Goal: Task Accomplishment & Management: Use online tool/utility

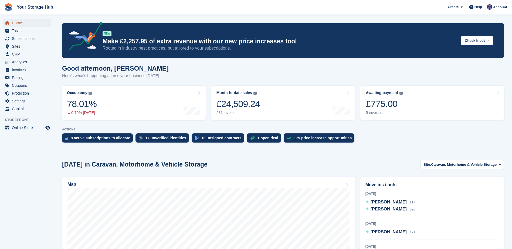
click at [23, 22] on span "Home" at bounding box center [28, 23] width 32 height 8
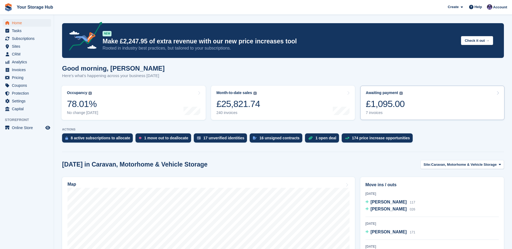
click at [397, 103] on div "£1,095.00" at bounding box center [385, 103] width 39 height 11
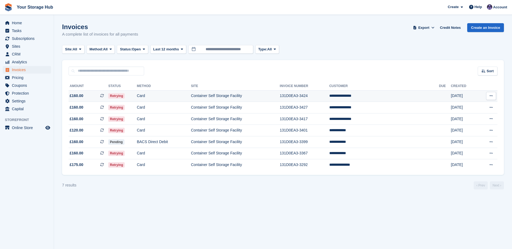
click at [104, 95] on icon at bounding box center [102, 96] width 4 height 4
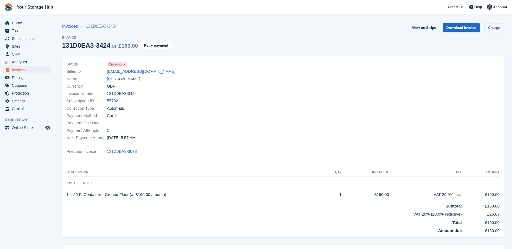
click at [489, 28] on link "Charge" at bounding box center [494, 27] width 20 height 9
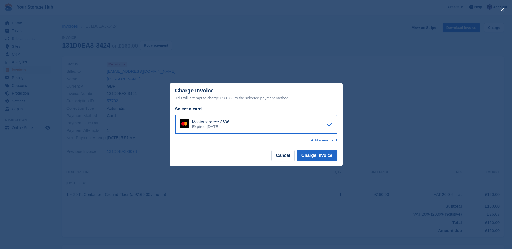
click at [222, 129] on div "Expires October 2026" at bounding box center [210, 126] width 37 height 5
click at [313, 155] on button "Charge Invoice" at bounding box center [317, 155] width 40 height 11
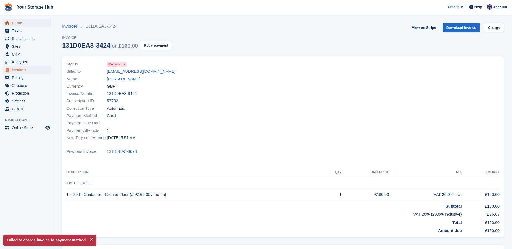
click at [18, 21] on span "Home" at bounding box center [28, 23] width 32 height 8
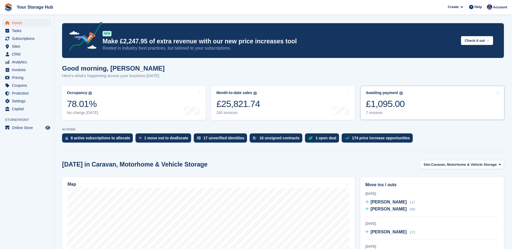
click at [405, 98] on link "Awaiting payment The total outstanding balance on all open invoices. £1,095.00 …" at bounding box center [432, 103] width 144 height 34
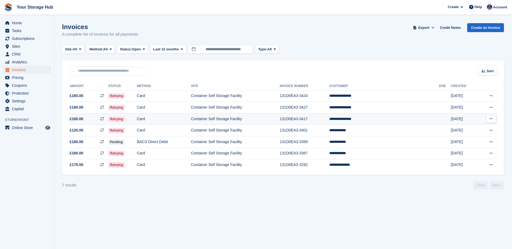
click at [99, 118] on span "£160.00 This is a recurring subscription invoice." at bounding box center [89, 119] width 40 height 6
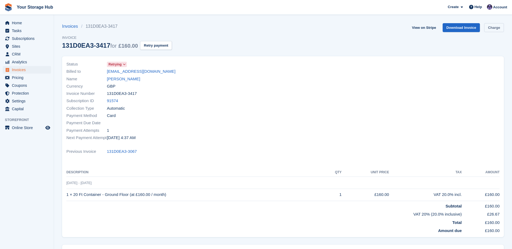
click at [492, 27] on link "Charge" at bounding box center [494, 27] width 20 height 9
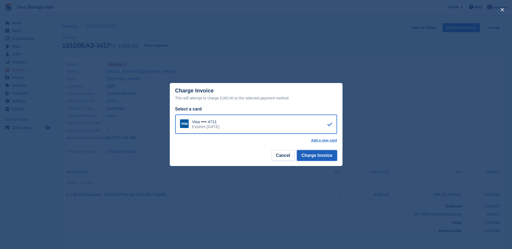
click at [318, 154] on button "Charge Invoice" at bounding box center [317, 155] width 40 height 11
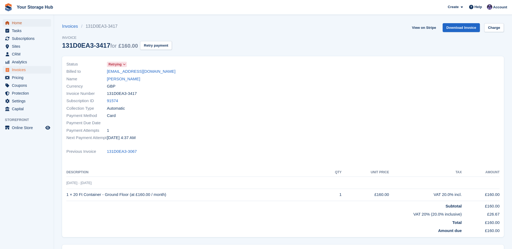
click at [24, 22] on span "Home" at bounding box center [28, 23] width 32 height 8
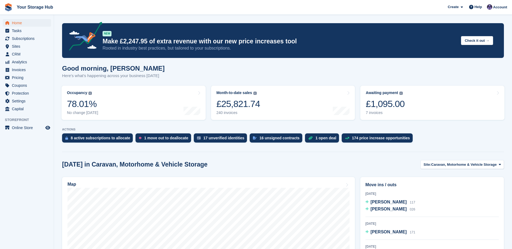
click at [21, 18] on div "Home Tasks Subscriptions Subscriptions Subscriptions Contracts Price increases …" at bounding box center [27, 65] width 54 height 96
click at [21, 20] on span "Home" at bounding box center [28, 23] width 32 height 8
click at [13, 23] on span "Home" at bounding box center [28, 23] width 32 height 8
